Goal: Information Seeking & Learning: Find specific page/section

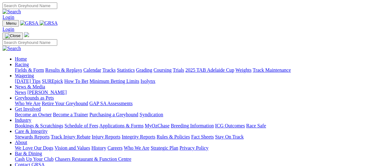
click at [48, 129] on link "Care & Integrity" at bounding box center [31, 131] width 33 height 5
click at [155, 134] on link "Integrity Reports" at bounding box center [139, 136] width 34 height 5
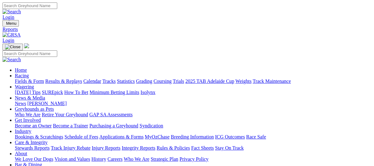
click at [57, 6] on input "Search" at bounding box center [29, 5] width 55 height 7
type input "annual report"
